Goal: Information Seeking & Learning: Find specific page/section

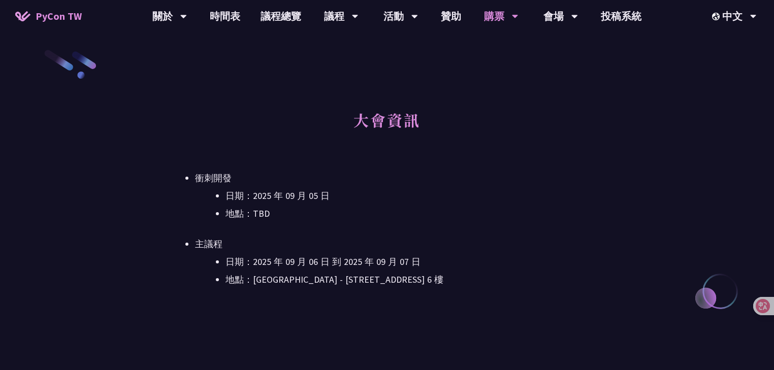
scroll to position [325, 0]
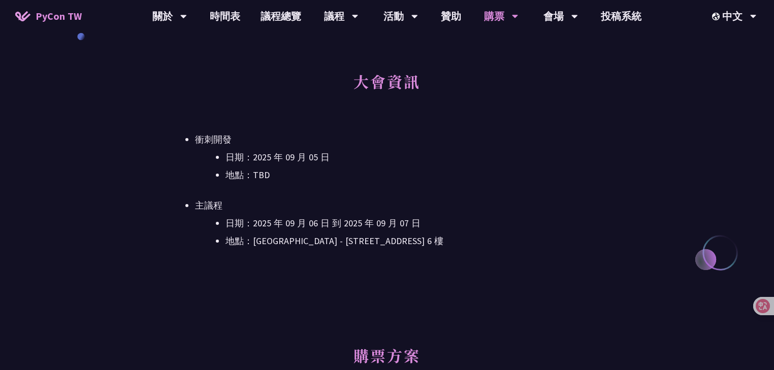
click at [353, 172] on li "地點：TBD" at bounding box center [417, 175] width 384 height 15
click at [353, 173] on li "地點：TBD" at bounding box center [417, 175] width 384 height 15
click at [388, 171] on li "地點：TBD" at bounding box center [417, 175] width 384 height 15
drag, startPoint x: 292, startPoint y: 170, endPoint x: 250, endPoint y: 176, distance: 42.7
click at [250, 176] on li "地點：TBD" at bounding box center [417, 175] width 384 height 15
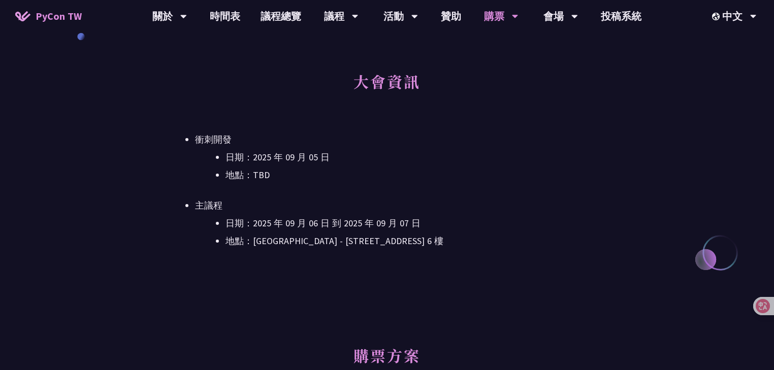
click at [449, 183] on ul "衝刺開發 日期：[DATE] 地點：TBD 主議程 日期：[DATE] 到 [DATE] 地點：[GEOGRAPHIC_DATA] - ​[STREET_AD…" at bounding box center [387, 190] width 445 height 117
click at [444, 157] on li "日期：2025 年 09 月 05 日" at bounding box center [417, 157] width 384 height 15
click at [412, 168] on li "地點：TBD" at bounding box center [417, 175] width 384 height 15
drag, startPoint x: 381, startPoint y: 177, endPoint x: 208, endPoint y: 163, distance: 173.6
click at [205, 153] on ul "日期：[DATE] 地點：TBD" at bounding box center [402, 166] width 414 height 33
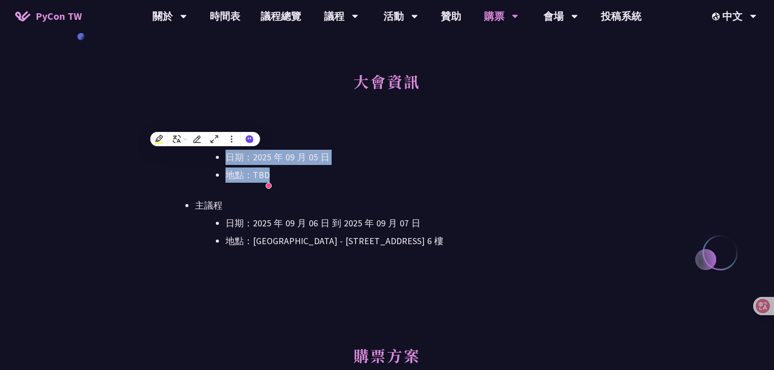
click at [248, 156] on li "日期：2025 年 09 月 05 日" at bounding box center [417, 157] width 384 height 15
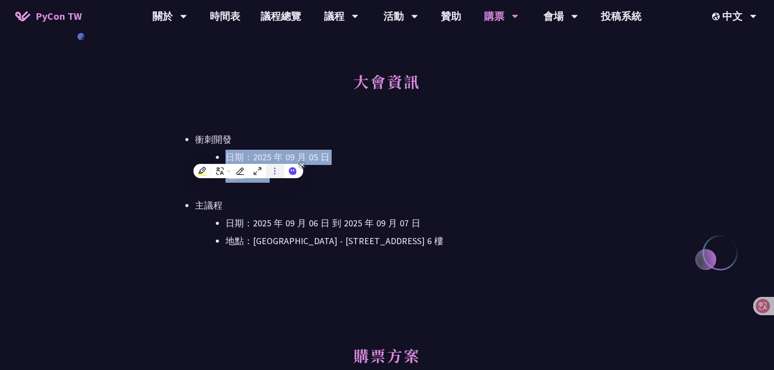
click at [278, 173] on icon at bounding box center [274, 171] width 9 height 9
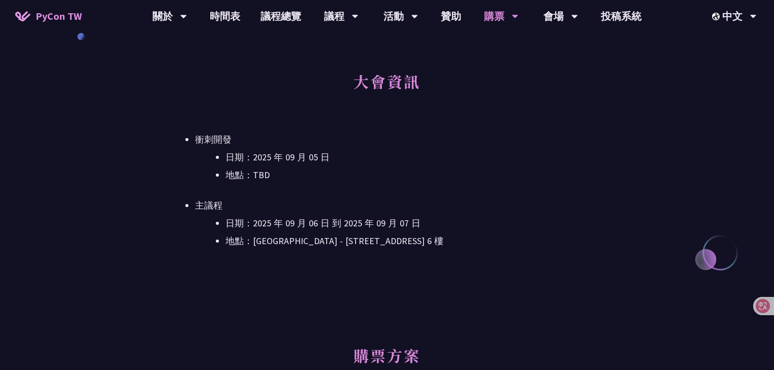
click at [296, 138] on li "衝刺開發 日期：[DATE] 地點：TBD" at bounding box center [402, 157] width 414 height 51
click at [299, 177] on li "地點：TBD" at bounding box center [417, 175] width 384 height 15
drag, startPoint x: 286, startPoint y: 179, endPoint x: 171, endPoint y: 134, distance: 124.3
click at [171, 134] on ul "衝刺開發 日期：[DATE] 地點：TBD 主議程 日期：[DATE] 到 [DATE] 地點：[GEOGRAPHIC_DATA] - ​[STREET_AD…" at bounding box center [387, 190] width 445 height 117
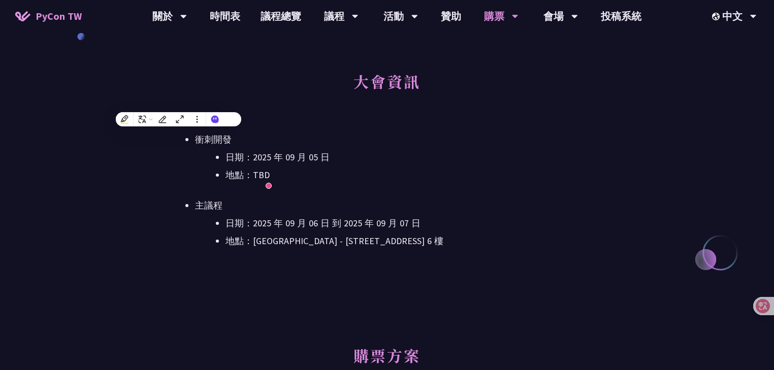
click at [323, 108] on h2 "大會資訊" at bounding box center [387, 89] width 445 height 56
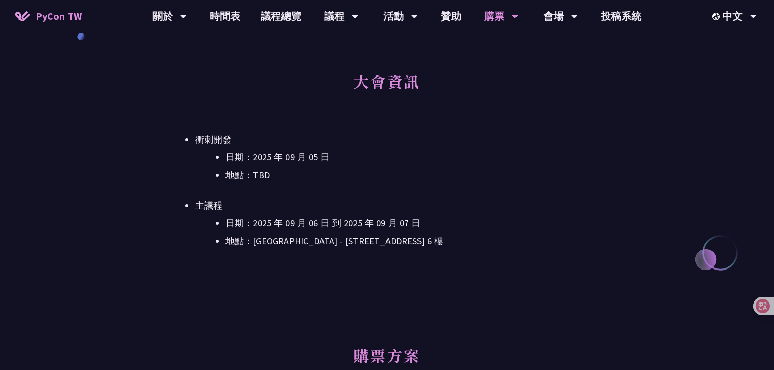
drag, startPoint x: 337, startPoint y: 94, endPoint x: 413, endPoint y: 105, distance: 76.9
click at [413, 105] on h2 "大會資訊" at bounding box center [387, 89] width 445 height 56
click at [375, 102] on h2 "大會資訊" at bounding box center [387, 89] width 445 height 56
drag, startPoint x: 346, startPoint y: 88, endPoint x: 412, endPoint y: 138, distance: 83.0
click at [415, 138] on div "大會資訊 衝刺開發 日期：[DATE] 地點：TBD 主議程 日期：[DATE] 到 [DATE] 地點：[GEOGRAPHIC_DATA] - ​[STRE…" at bounding box center [387, 172] width 445 height 223
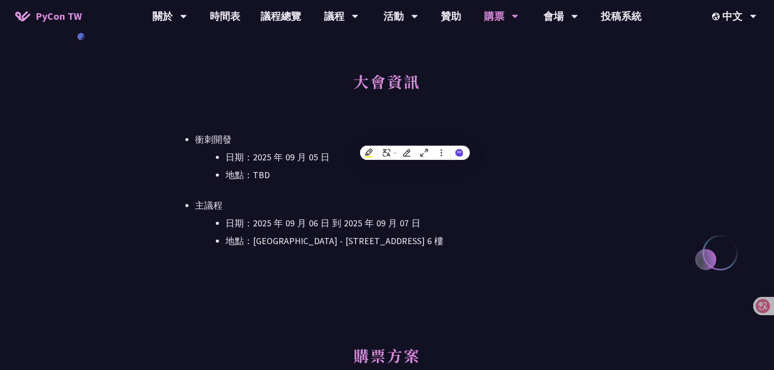
click at [298, 100] on h2 "大會資訊" at bounding box center [387, 89] width 445 height 56
drag, startPoint x: 185, startPoint y: 142, endPoint x: 359, endPoint y: 167, distance: 176.4
click at [345, 173] on ul "衝刺開發 日期：[DATE] 地點：TBD 主議程 日期：[DATE] 到 [DATE] 地點：[GEOGRAPHIC_DATA] - ​[STREET_AD…" at bounding box center [387, 190] width 445 height 117
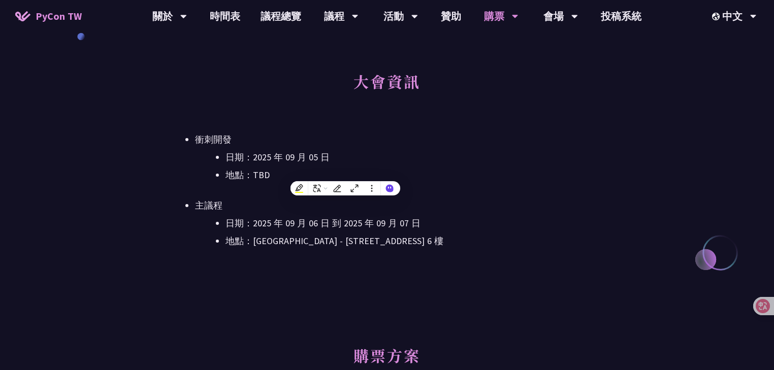
drag, startPoint x: 447, startPoint y: 122, endPoint x: 434, endPoint y: 143, distance: 25.4
click at [447, 123] on div "大會資訊 衝刺開發 日期：[DATE] 地點：TBD 主議程 日期：[DATE] 到 [DATE] 地點：[GEOGRAPHIC_DATA] - ​[STRE…" at bounding box center [387, 172] width 445 height 223
drag, startPoint x: 416, startPoint y: 278, endPoint x: 358, endPoint y: 364, distance: 103.4
click at [416, 279] on div "大會資訊 衝刺開發 日期：[DATE] 地點：TBD 主議程 日期：[DATE] 到 [DATE] 地點：[GEOGRAPHIC_DATA] - ​[STRE…" at bounding box center [387, 172] width 445 height 223
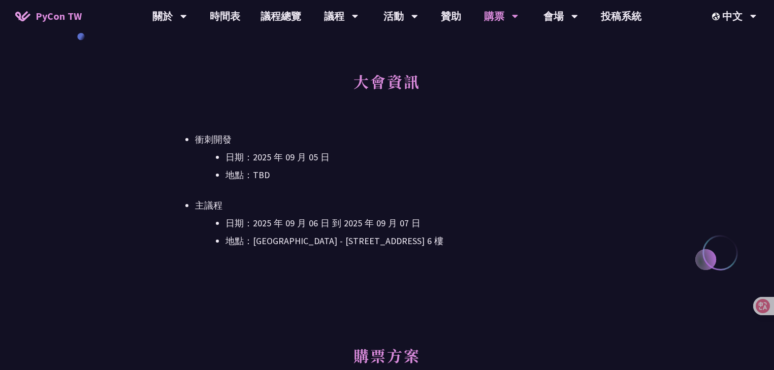
click at [433, 110] on h2 "大會資訊" at bounding box center [387, 89] width 445 height 56
click at [555, 40] on link "會場資訊" at bounding box center [560, 47] width 97 height 24
